Goal: Task Accomplishment & Management: Complete application form

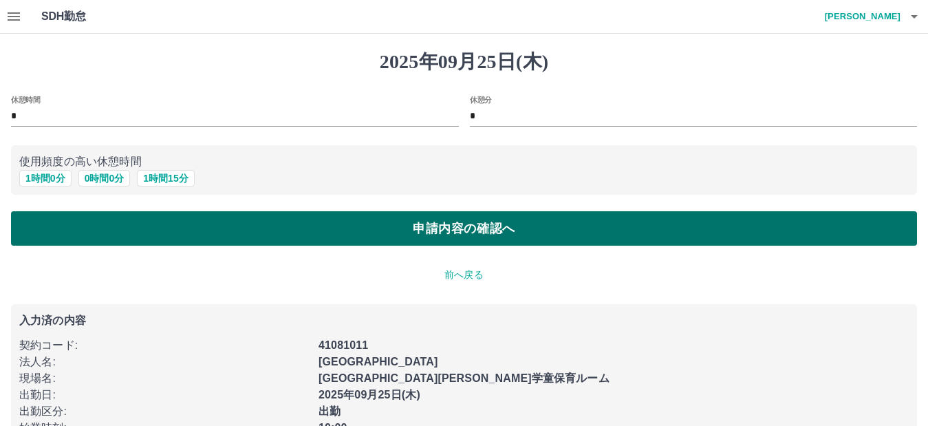
click at [453, 224] on button "申請内容の確認へ" at bounding box center [464, 228] width 906 height 34
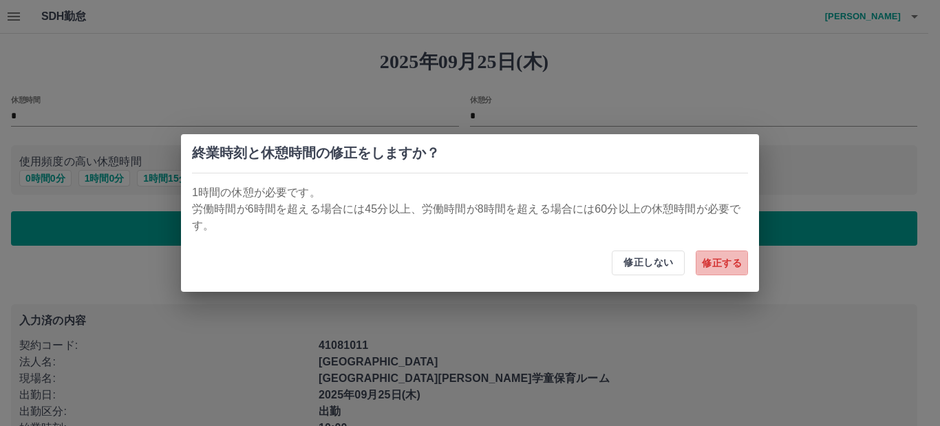
click at [718, 254] on button "修正する" at bounding box center [722, 263] width 52 height 25
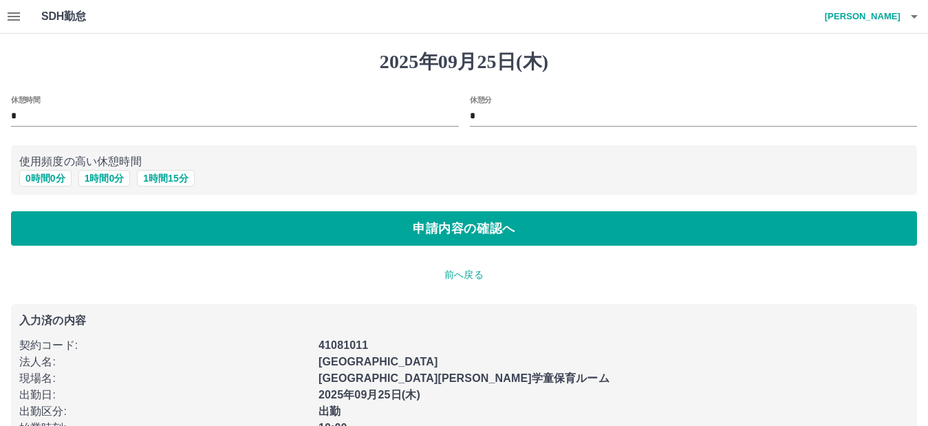
drag, startPoint x: 102, startPoint y: 178, endPoint x: 119, endPoint y: 191, distance: 21.6
click at [103, 178] on button "1 時間 0 分" at bounding box center [104, 178] width 52 height 17
type input "*"
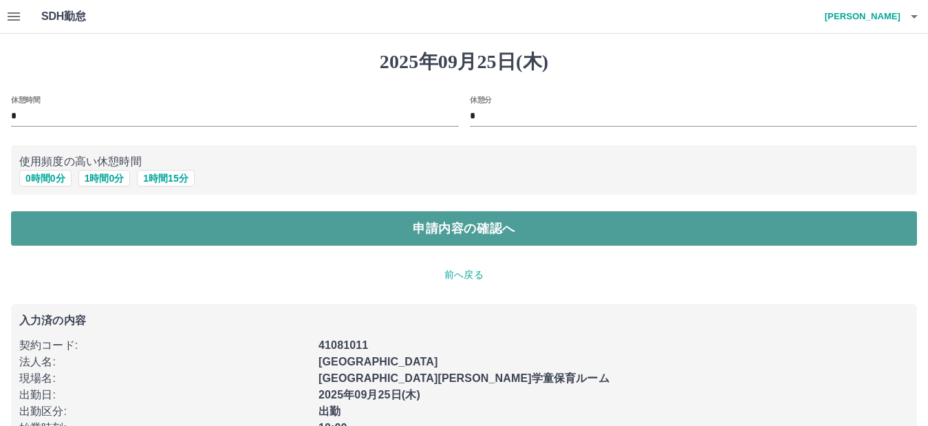
click at [443, 222] on button "申請内容の確認へ" at bounding box center [464, 228] width 906 height 34
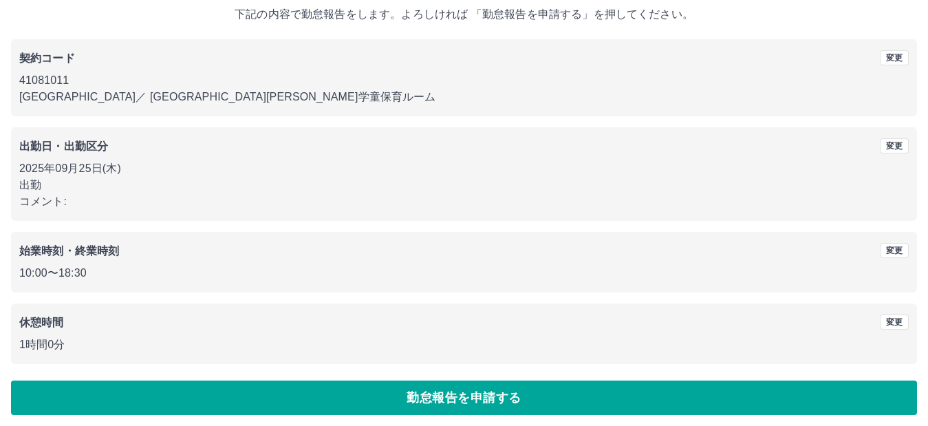
scroll to position [89, 0]
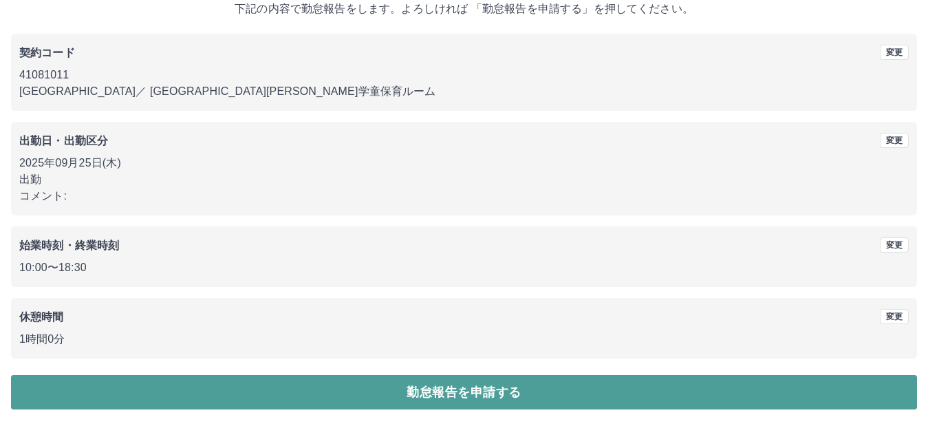
click at [464, 392] on button "勤怠報告を申請する" at bounding box center [464, 392] width 906 height 34
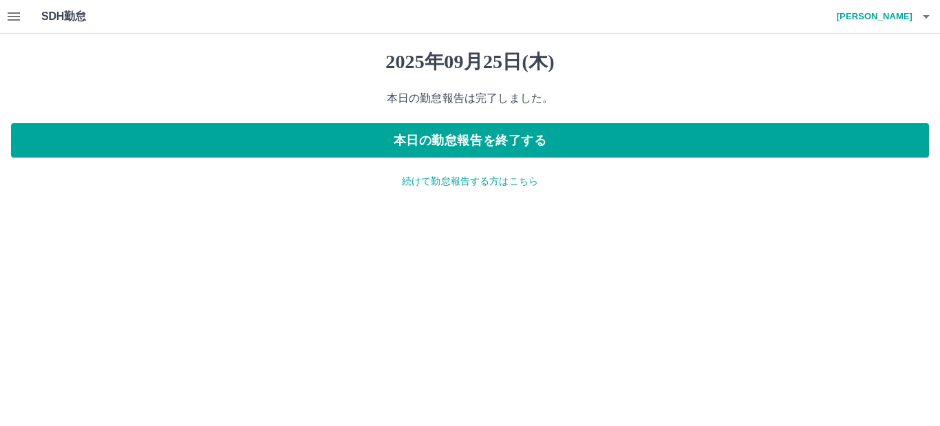
click at [517, 205] on html "SDH勤怠 [PERSON_NAME] [DATE] 本日の勤怠報告は完了しました。 本日の勤怠報告を終了する 続けて勤怠報告する方はこちら SDH勤怠" at bounding box center [470, 102] width 940 height 205
click at [531, 205] on html "SDH勤怠 [PERSON_NAME] [DATE] 本日の勤怠報告は完了しました。 本日の勤怠報告を終了する 続けて勤怠報告する方はこちら SDH勤怠" at bounding box center [470, 102] width 940 height 205
click at [750, 205] on html "SDH勤怠 [PERSON_NAME] [DATE] 本日の勤怠報告は完了しました。 本日の勤怠報告を終了する 続けて勤怠報告する方はこちら SDH勤怠" at bounding box center [470, 102] width 940 height 205
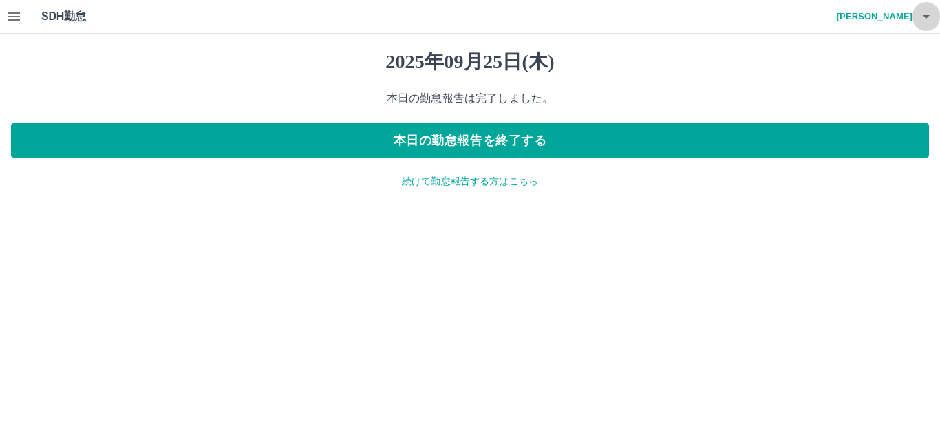
click at [927, 19] on icon "button" at bounding box center [926, 16] width 17 height 17
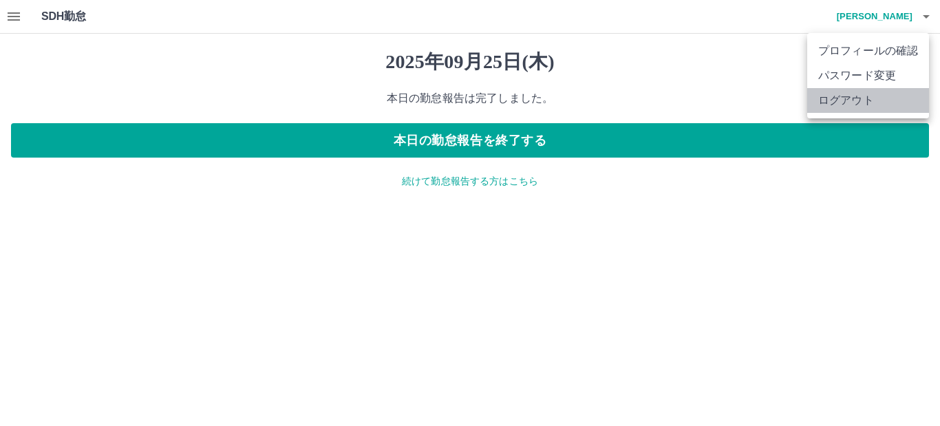
drag, startPoint x: 862, startPoint y: 102, endPoint x: 816, endPoint y: 97, distance: 45.7
click at [860, 102] on li "ログアウト" at bounding box center [868, 100] width 122 height 25
